Goal: Communication & Community: Participate in discussion

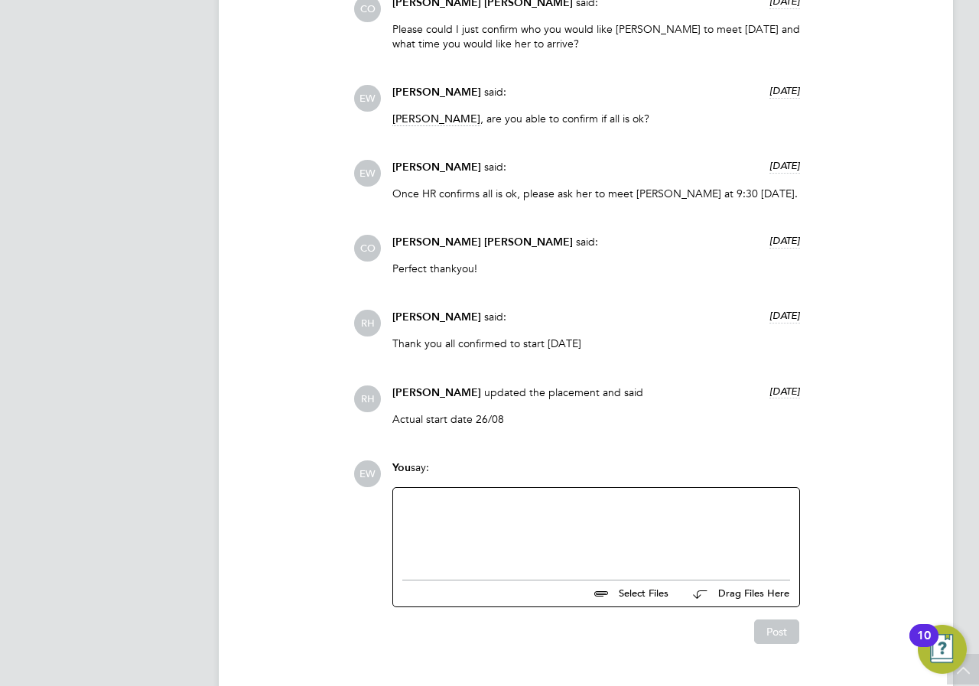
scroll to position [1805, 0]
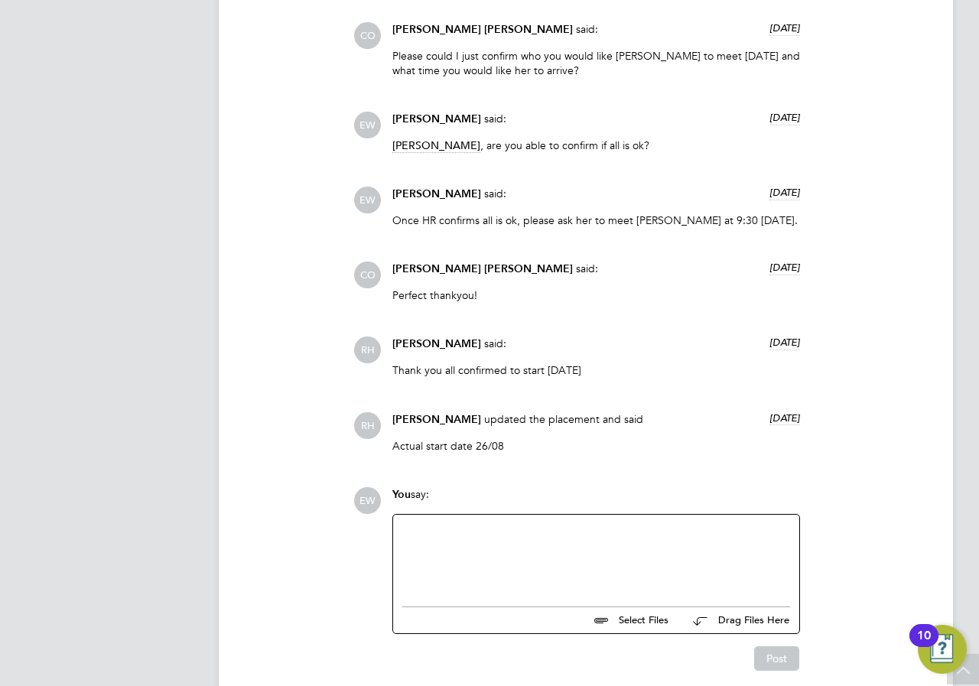
click at [563, 570] on div at bounding box center [596, 557] width 388 height 66
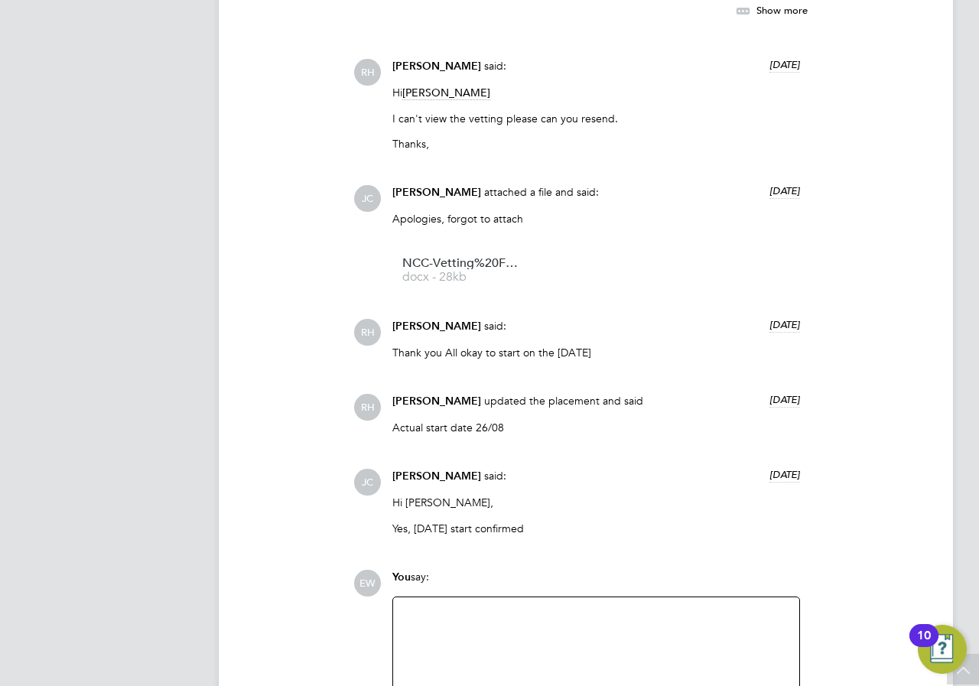
scroll to position [1523, 0]
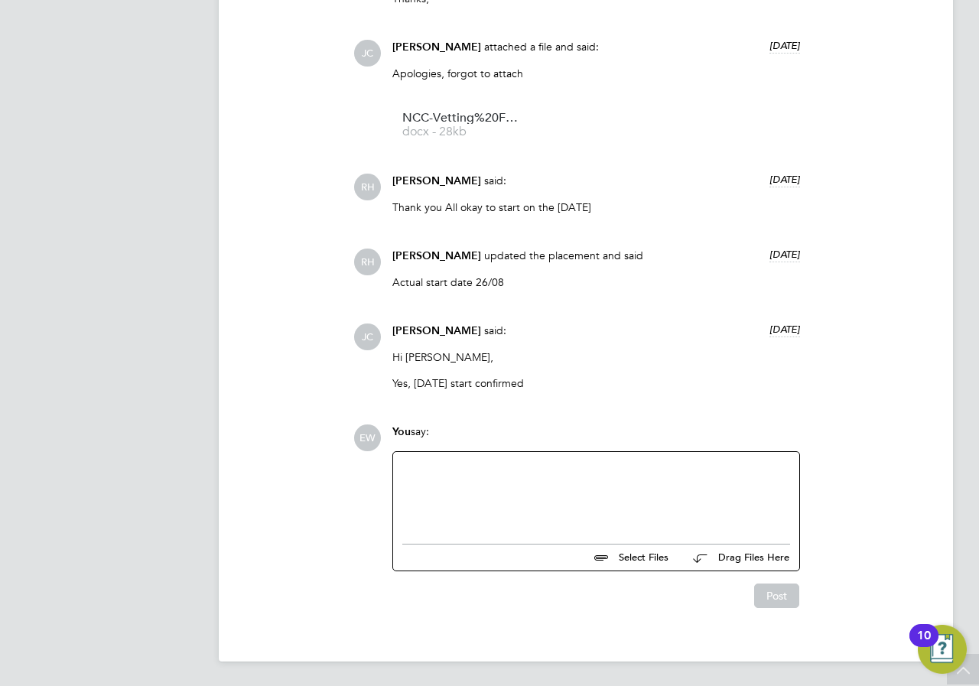
click at [460, 499] on div at bounding box center [596, 494] width 388 height 66
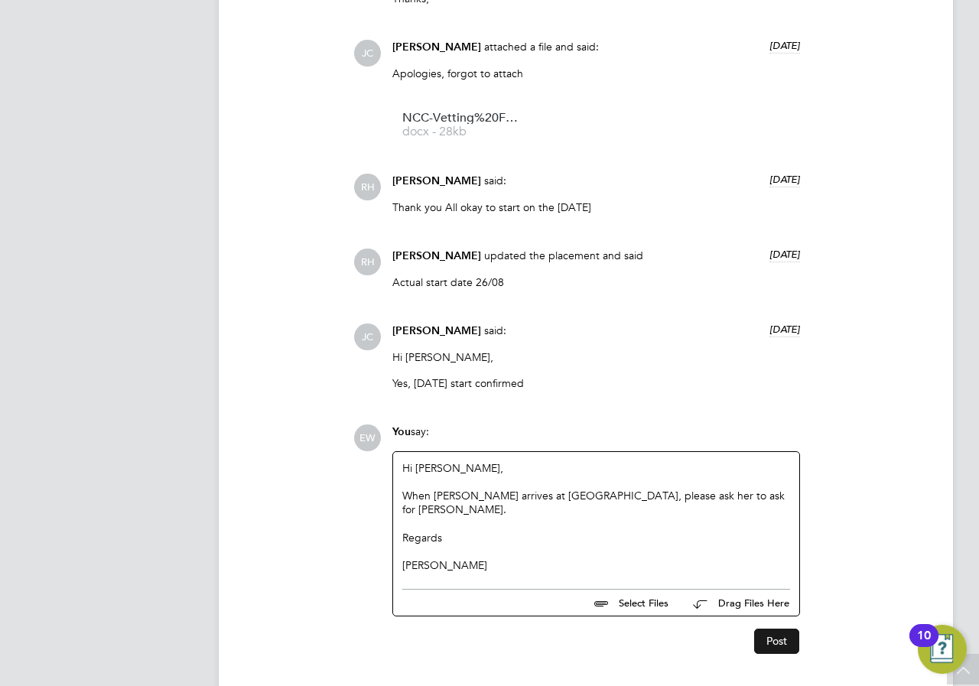
click at [762, 634] on button "Post" at bounding box center [776, 641] width 45 height 24
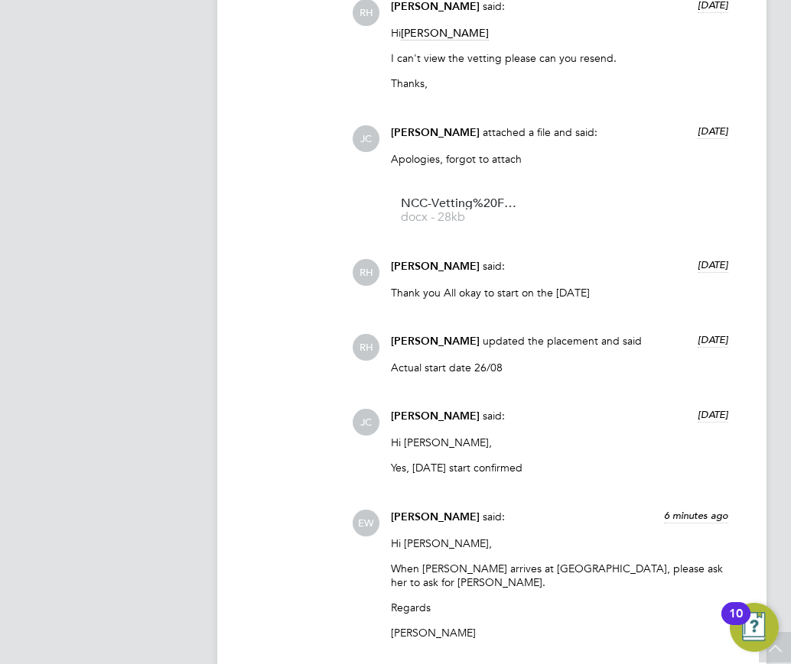
scroll to position [45, 78]
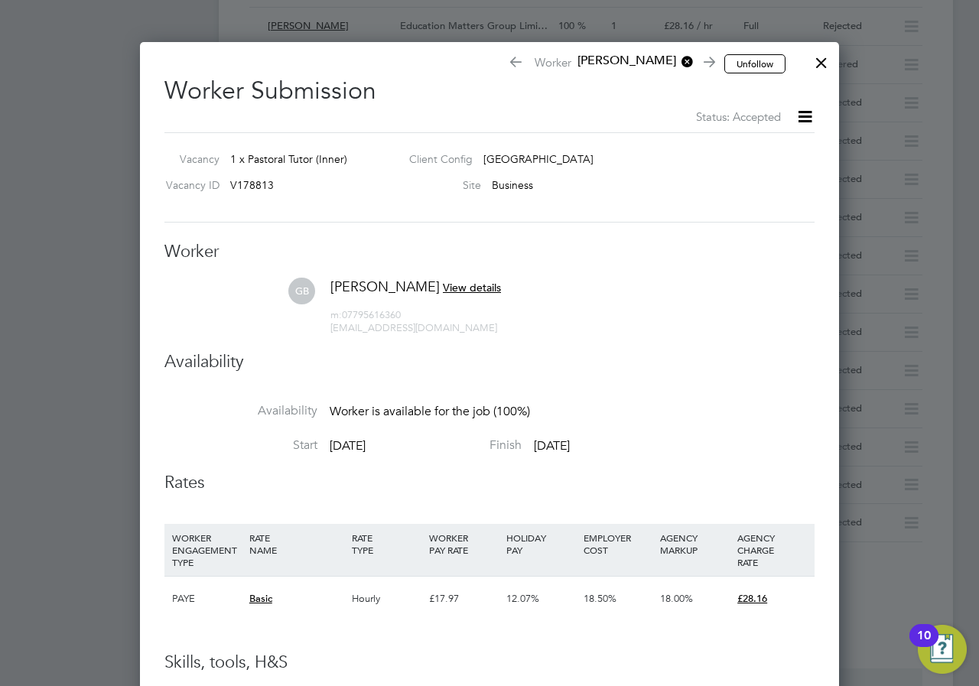
click at [815, 63] on div at bounding box center [821, 59] width 28 height 28
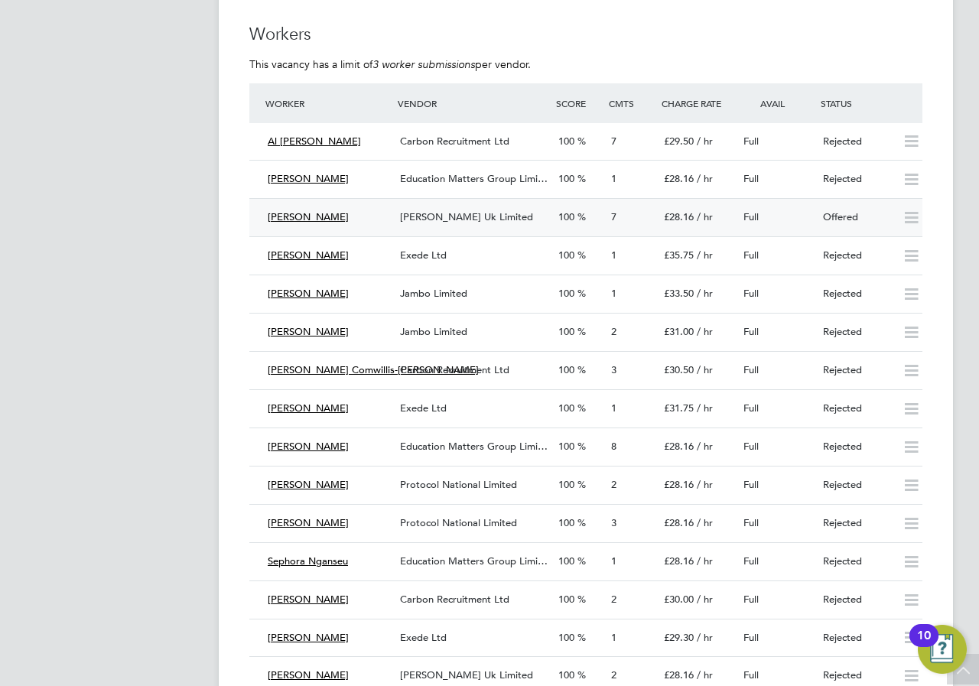
click at [459, 222] on span "[PERSON_NAME] Uk Limited" at bounding box center [466, 216] width 133 height 13
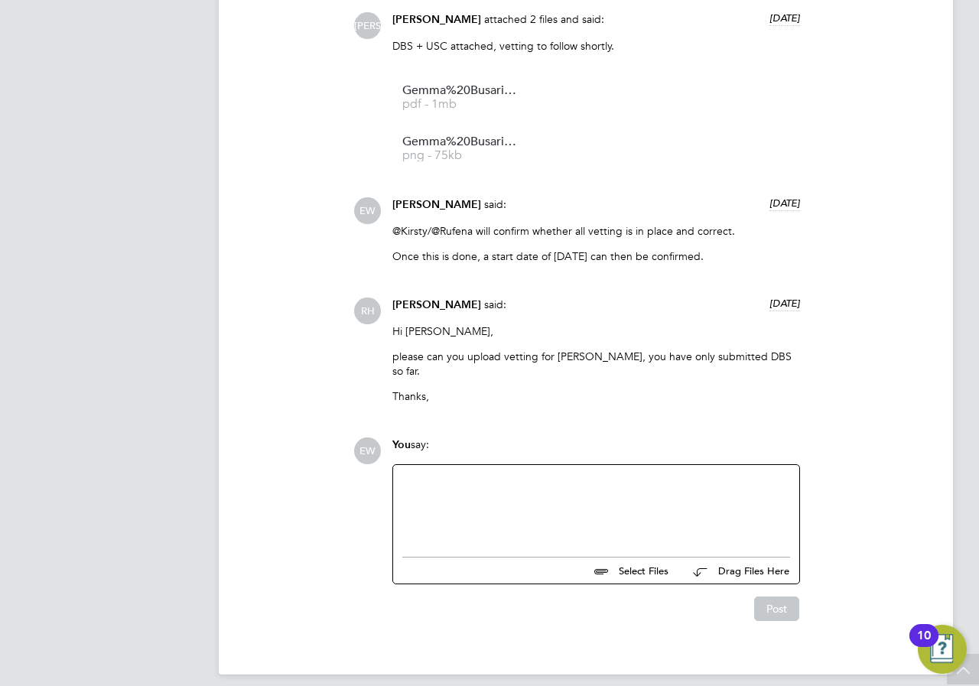
click at [691, 584] on div "Post" at bounding box center [595, 602] width 423 height 37
click at [668, 511] on div at bounding box center [596, 507] width 388 height 66
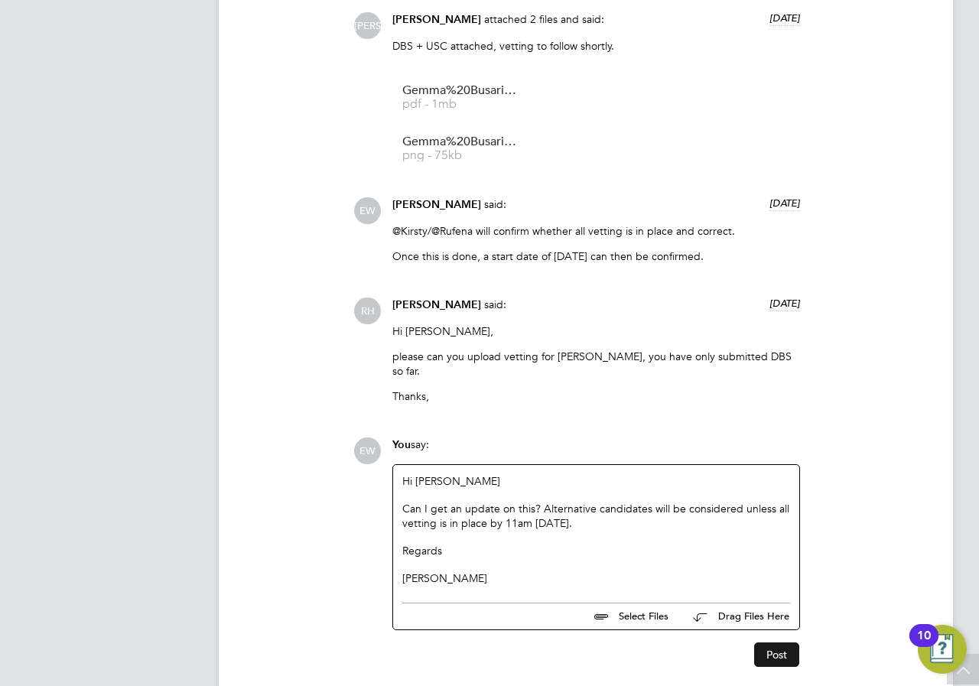
click at [775, 642] on button "Post" at bounding box center [776, 654] width 45 height 24
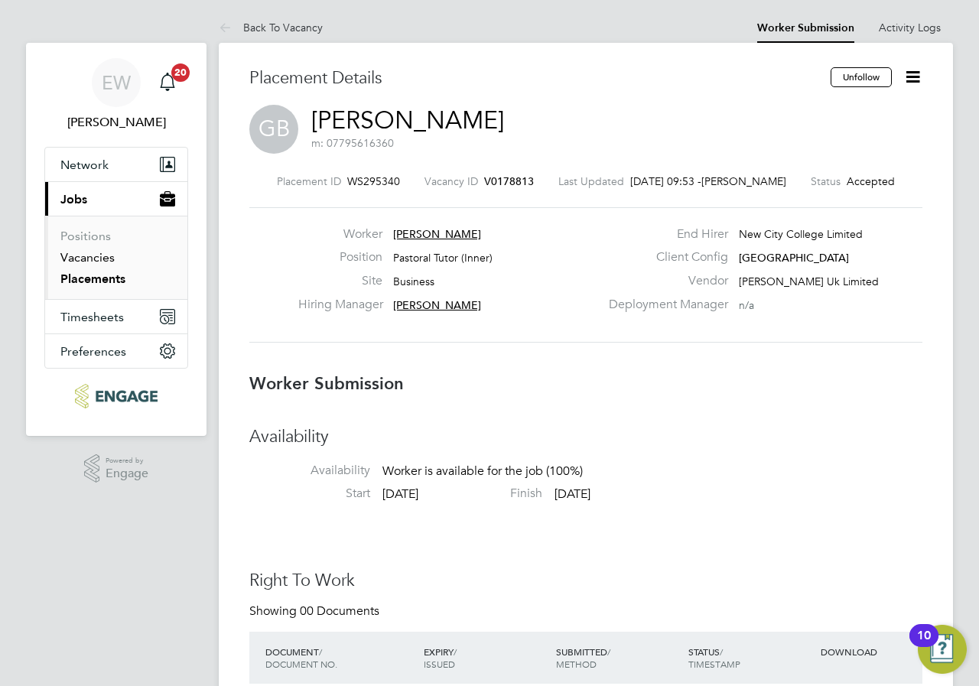
click at [80, 261] on link "Vacancies" at bounding box center [87, 257] width 54 height 15
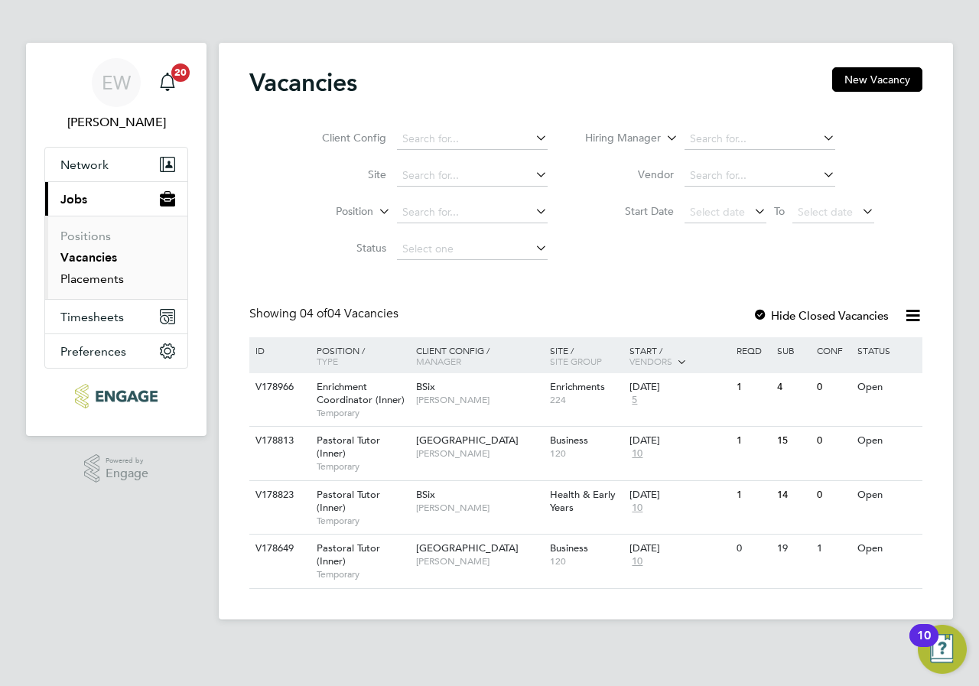
click at [81, 283] on link "Placements" at bounding box center [91, 278] width 63 height 15
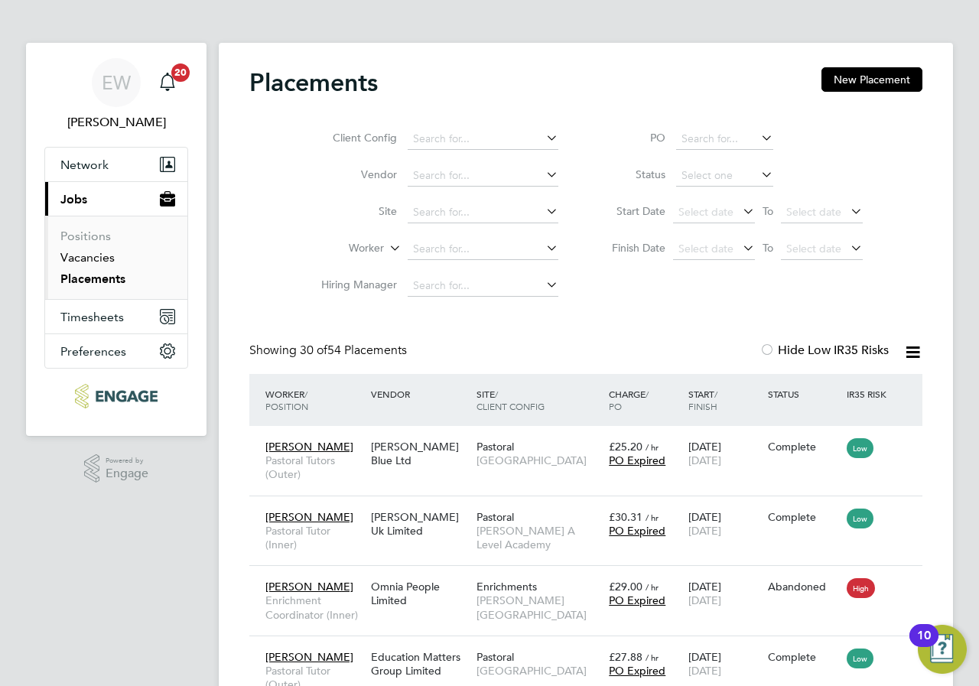
click at [93, 258] on link "Vacancies" at bounding box center [87, 257] width 54 height 15
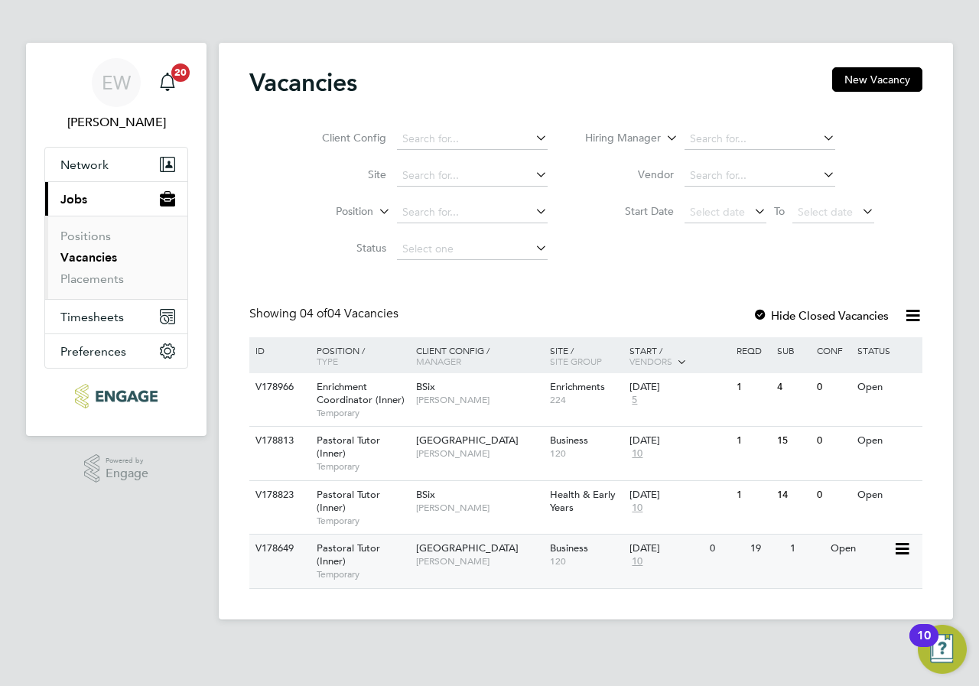
click at [461, 570] on div "Tower Hamlets Campus Emma Wood" at bounding box center [479, 554] width 134 height 40
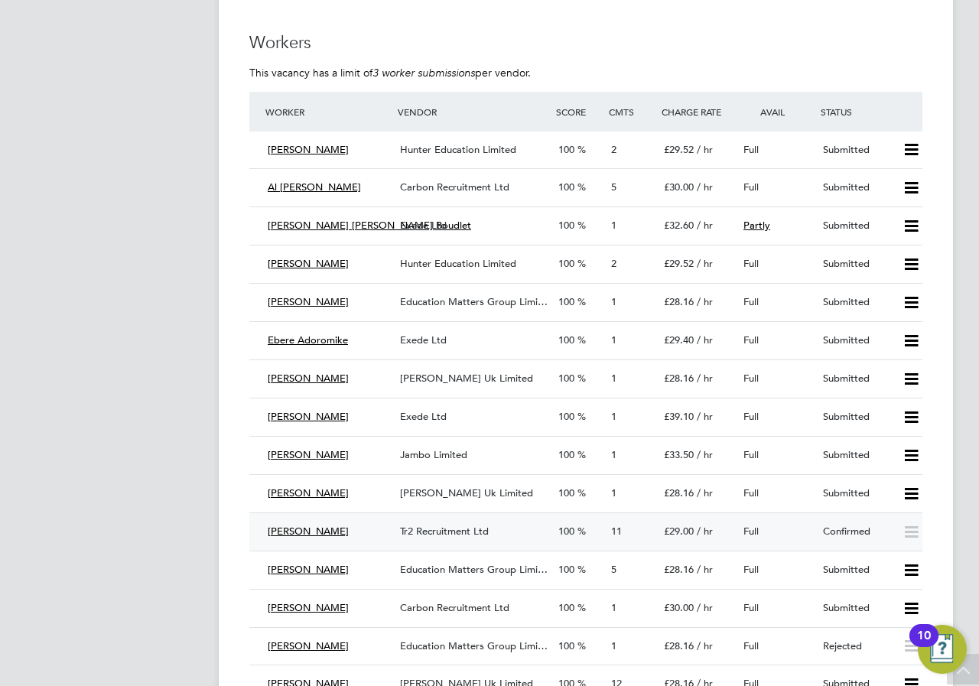
click at [480, 535] on span "Tr2 Recruitment Ltd" at bounding box center [444, 531] width 89 height 13
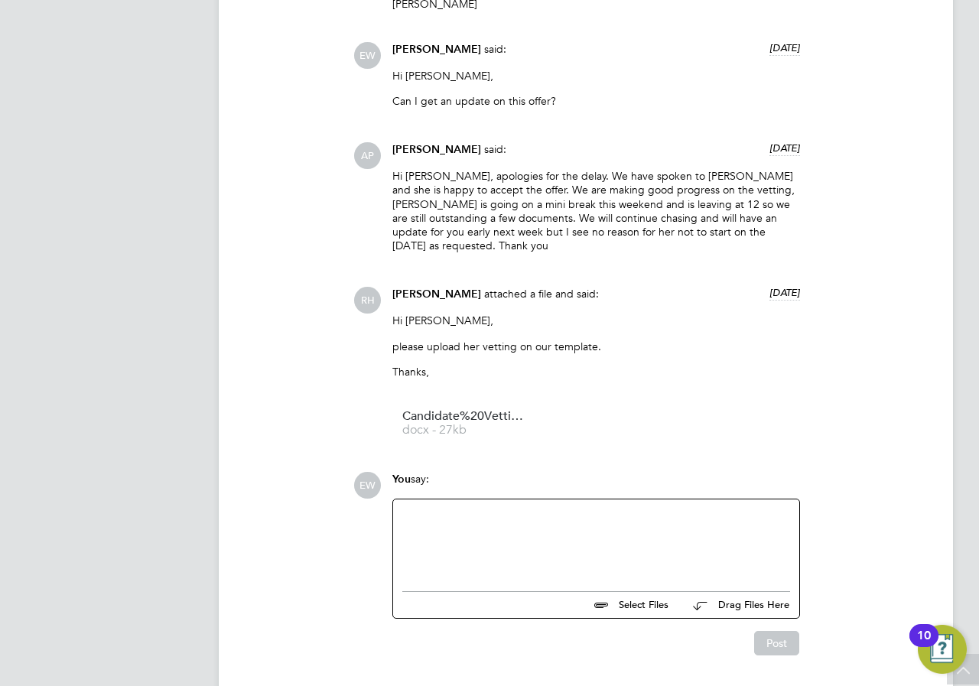
click at [508, 508] on div at bounding box center [596, 541] width 388 height 66
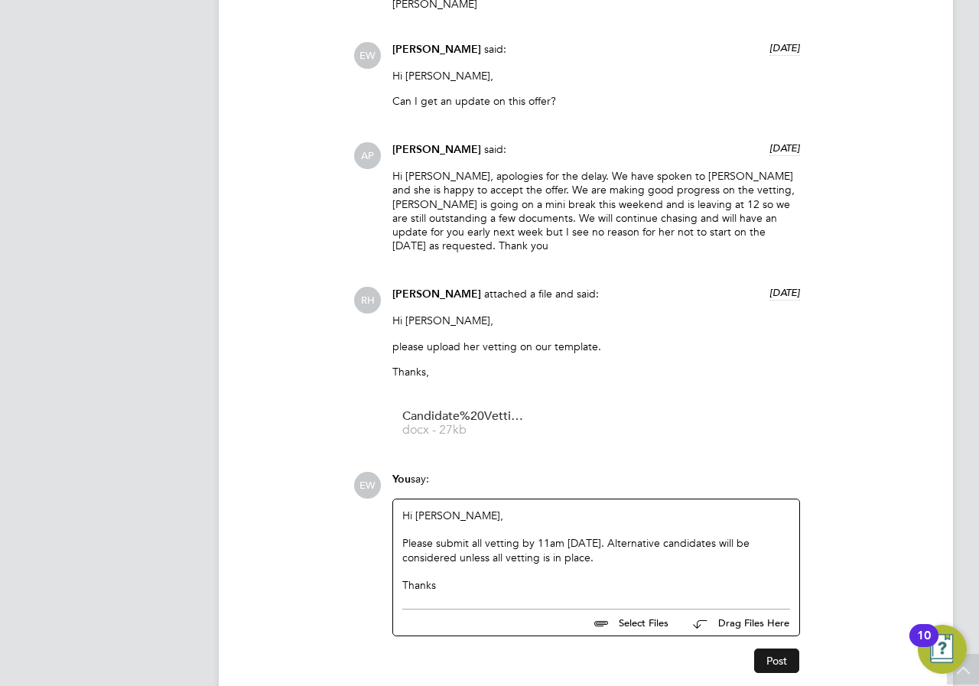
click at [767, 648] on button "Post" at bounding box center [776, 660] width 45 height 24
